Goal: Ask a question

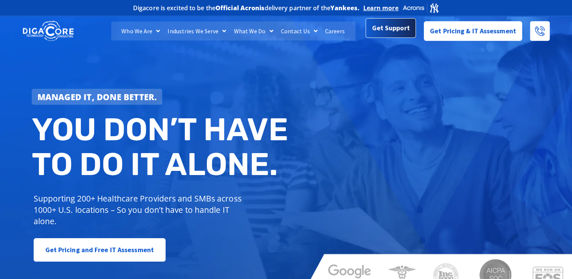
click at [373, 34] on link "Get Support" at bounding box center [391, 29] width 50 height 20
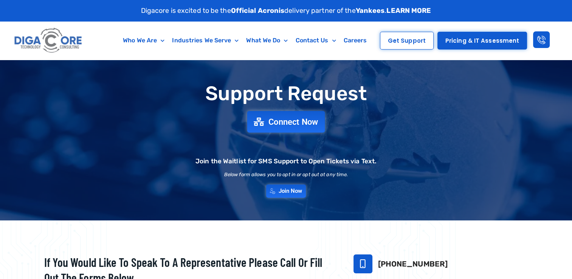
click at [253, 126] on link "Connect Now" at bounding box center [286, 122] width 78 height 22
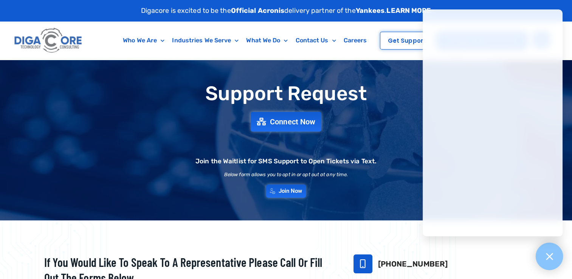
click at [557, 254] on div at bounding box center [550, 257] width 28 height 28
